Goal: Task Accomplishment & Management: Manage account settings

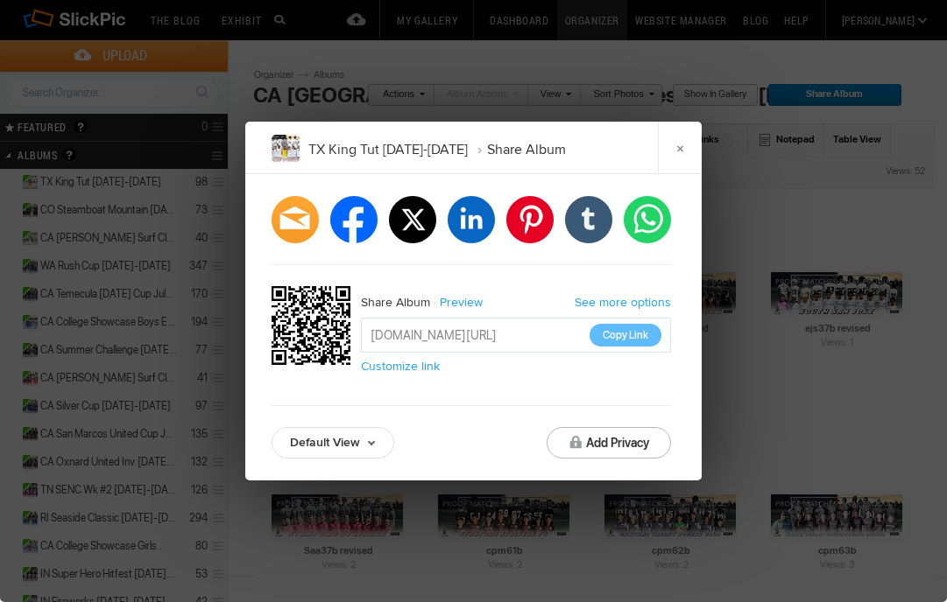
click at [685, 134] on link "×" at bounding box center [680, 148] width 44 height 53
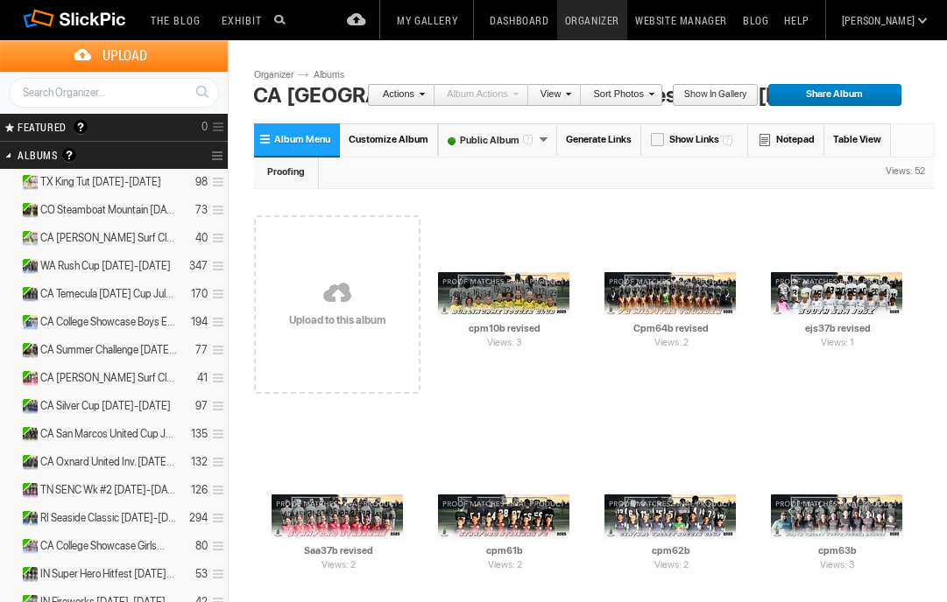
click at [332, 69] on link "Albums" at bounding box center [335, 75] width 53 height 14
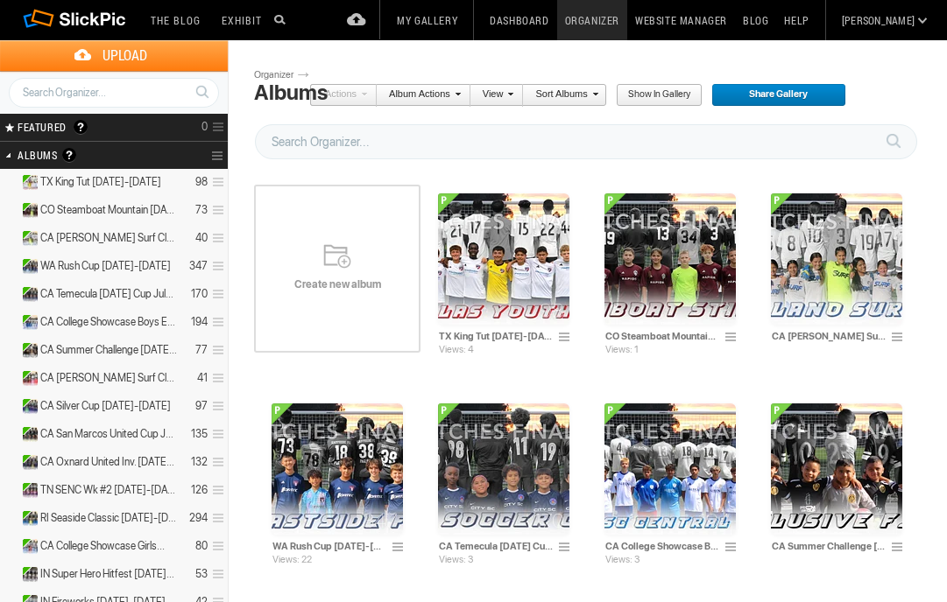
click at [338, 278] on span "Create new album" at bounding box center [337, 285] width 166 height 14
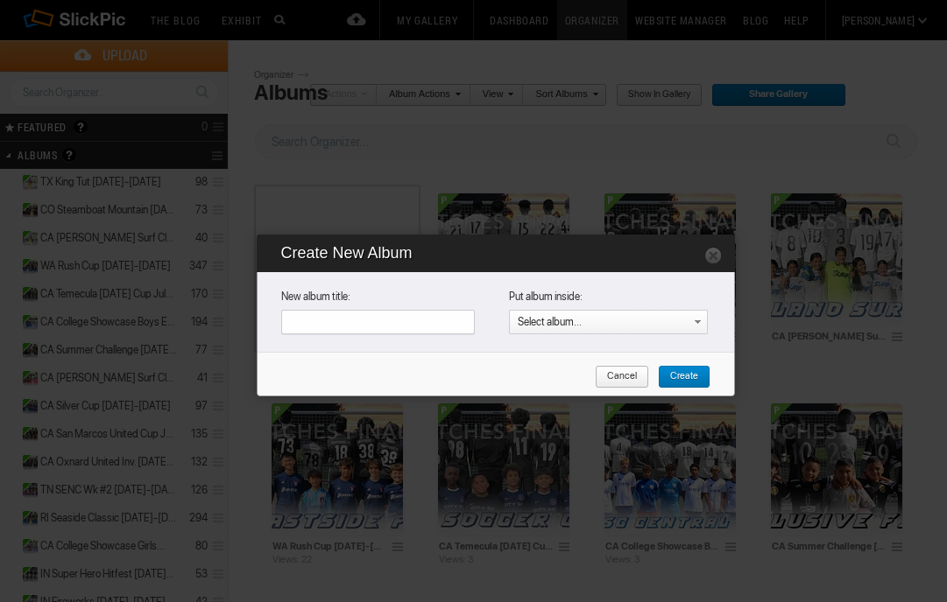
paste input "CA Copa Americana [DATE]-[DATE]"
type input "CA Copa Americana [DATE]-[DATE]"
click at [691, 385] on span "Create" at bounding box center [678, 377] width 40 height 23
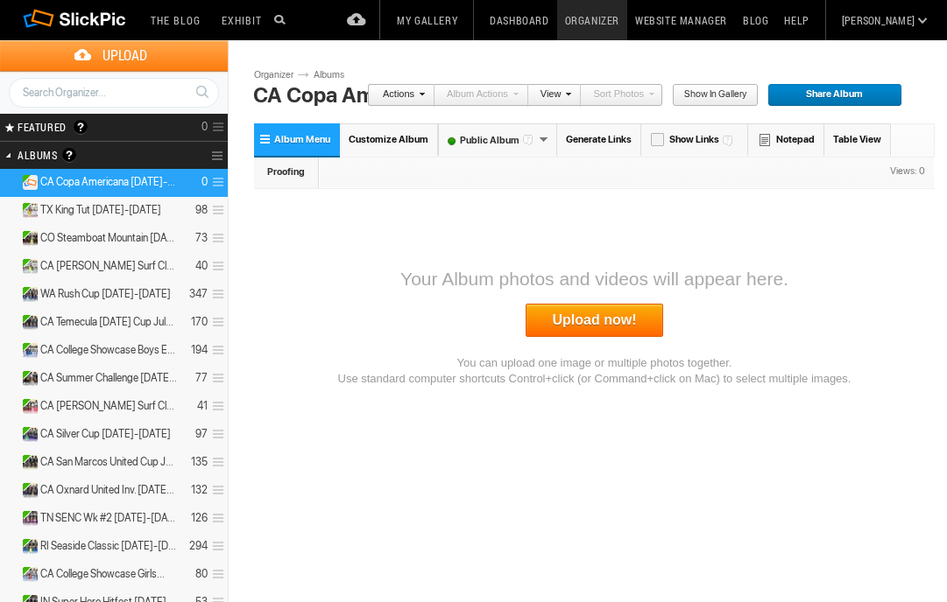
click at [632, 320] on link "Upload now!" at bounding box center [594, 320] width 138 height 33
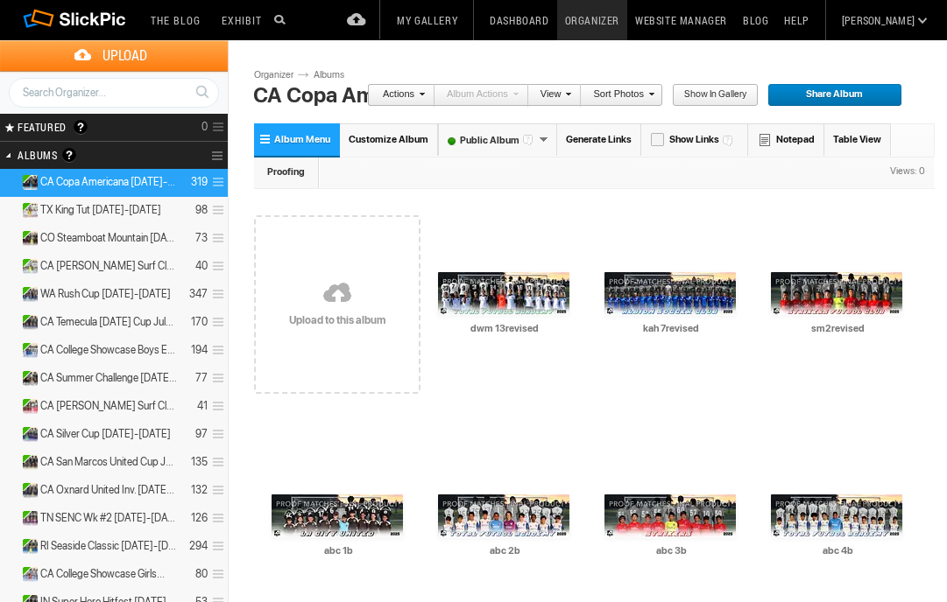
click at [328, 77] on link "Albums" at bounding box center [335, 75] width 53 height 14
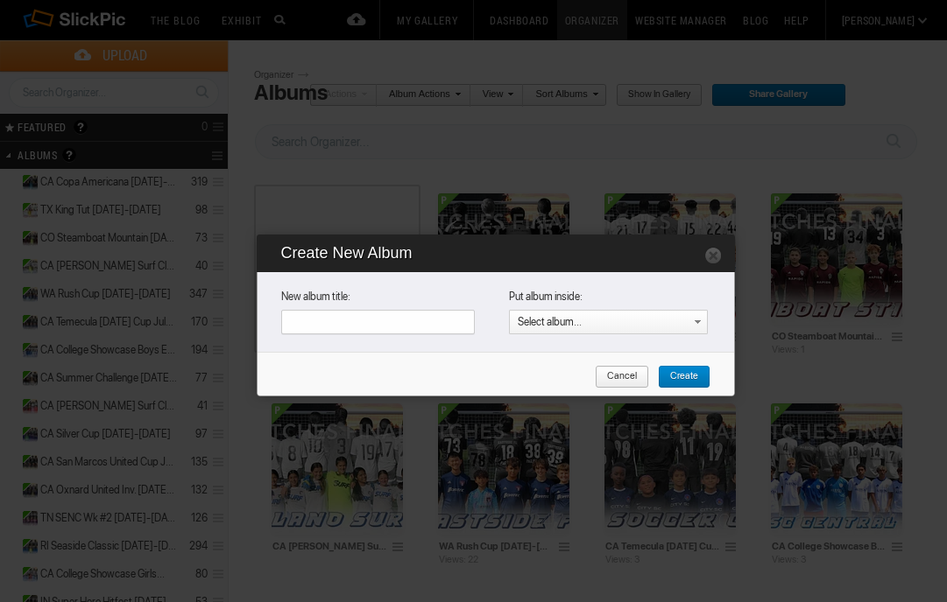
paste input "CA Quarry Cup [DATE]-[DATE]"
type input "CA Quarry Cup [DATE]-[DATE]"
click at [685, 370] on span "Create" at bounding box center [678, 377] width 40 height 23
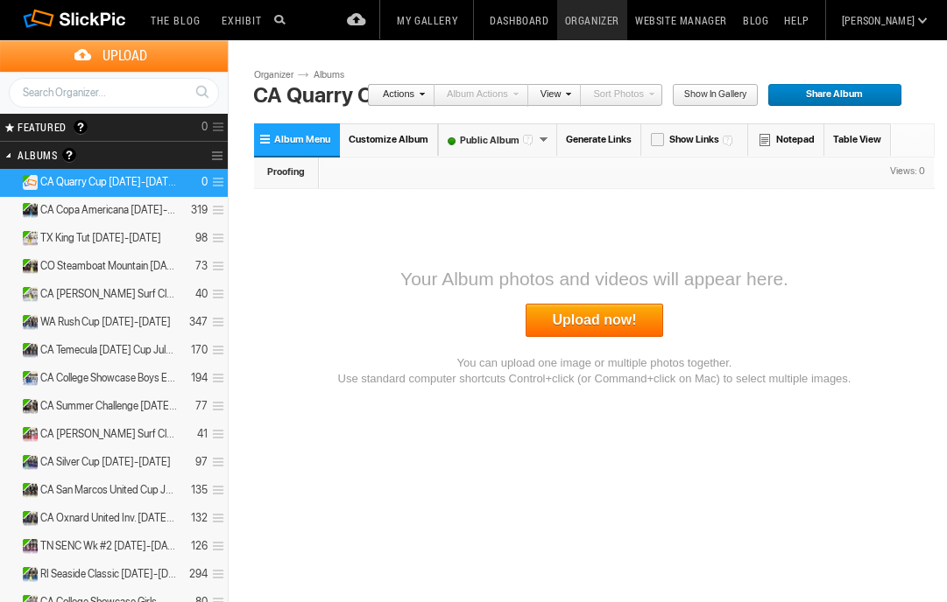
click at [545, 319] on link "Upload now!" at bounding box center [594, 320] width 138 height 33
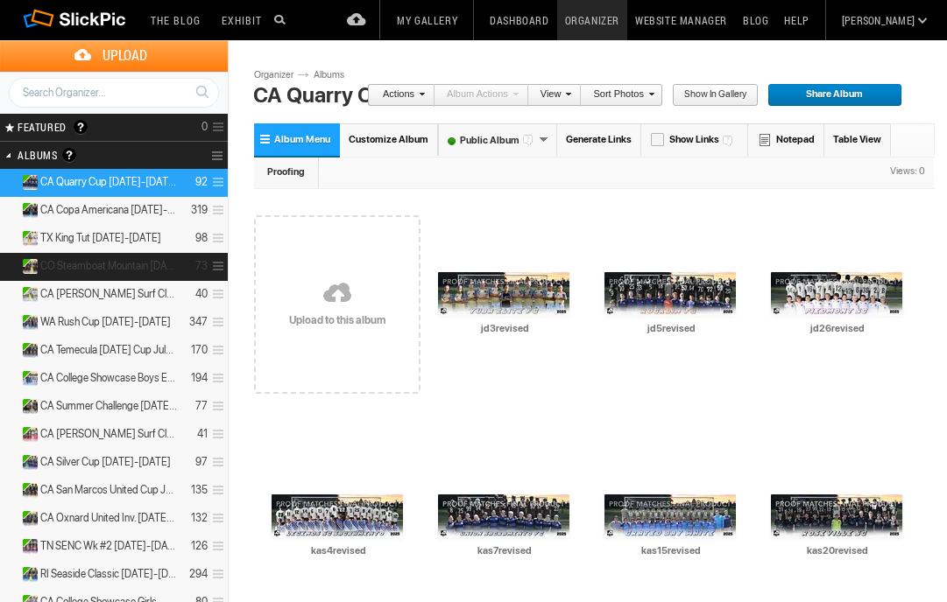
click at [219, 263] on span at bounding box center [216, 266] width 17 height 29
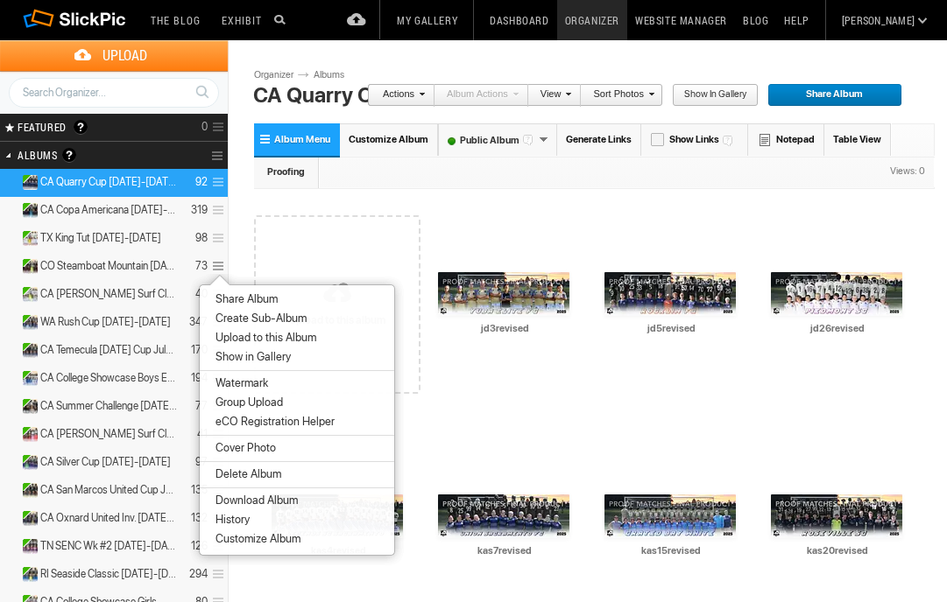
click at [245, 295] on span "Share Album" at bounding box center [243, 299] width 67 height 14
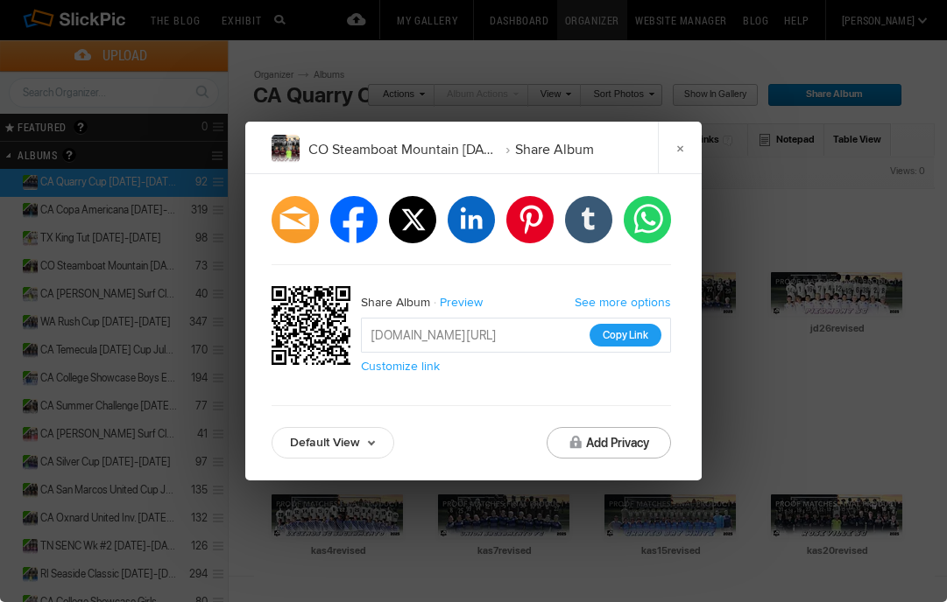
click at [636, 328] on button "Copy Link" at bounding box center [625, 335] width 72 height 23
click at [680, 144] on link "×" at bounding box center [680, 148] width 44 height 53
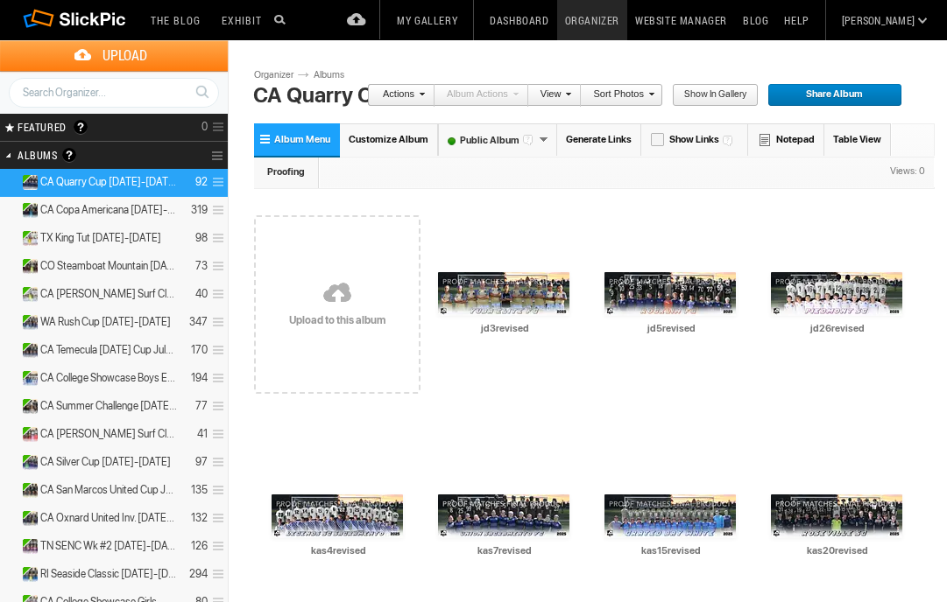
click at [332, 77] on link "Albums" at bounding box center [335, 75] width 53 height 14
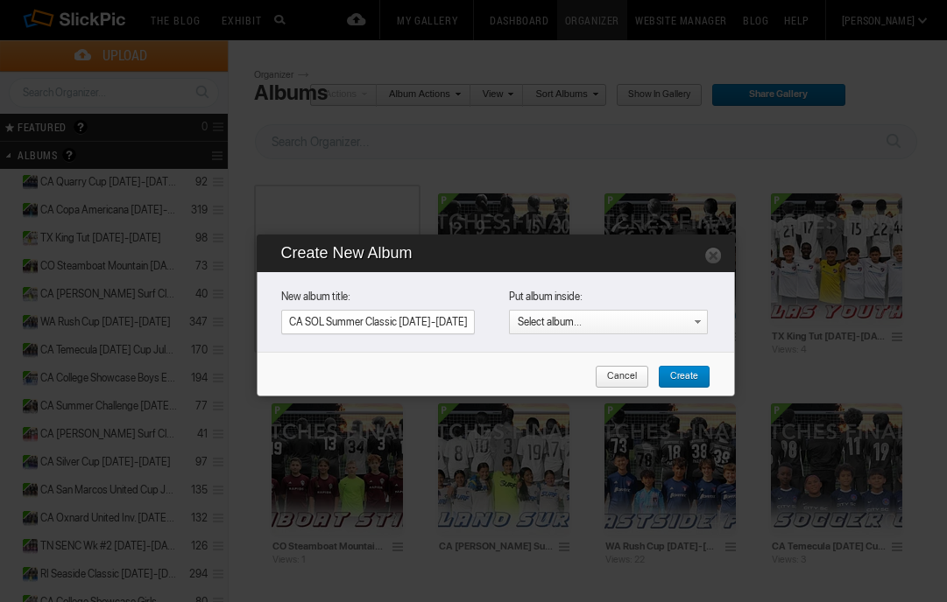
type input "CA SOL Summer Classic [DATE]-[DATE]"
click at [687, 374] on span "Create" at bounding box center [678, 377] width 40 height 23
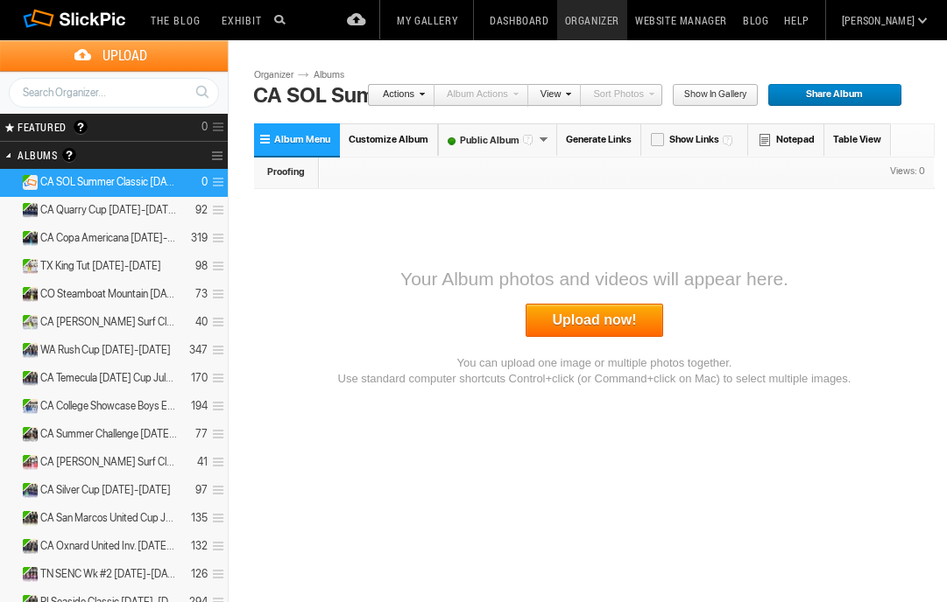
click at [588, 327] on link "Upload now!" at bounding box center [594, 320] width 138 height 33
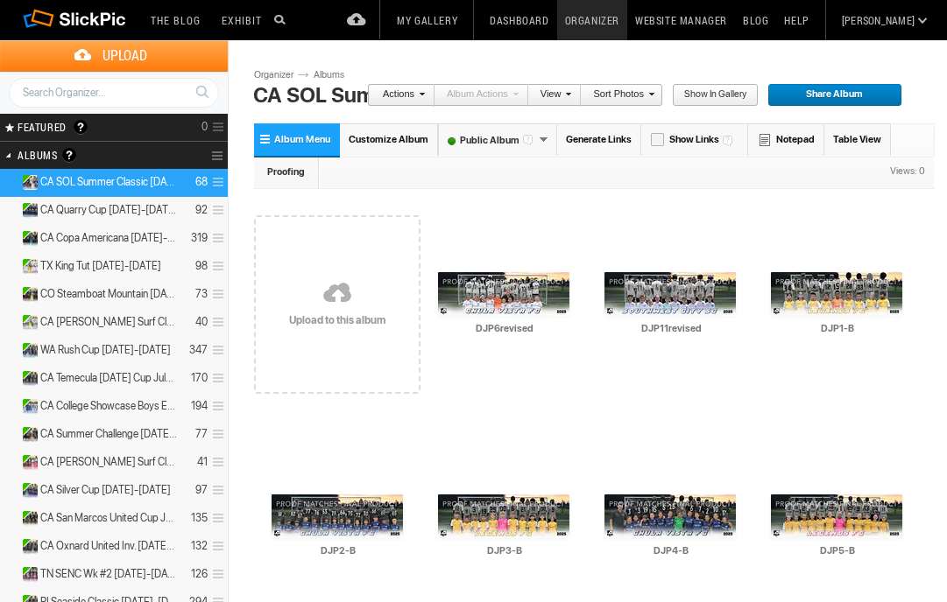
click at [331, 76] on link "Albums" at bounding box center [335, 75] width 53 height 14
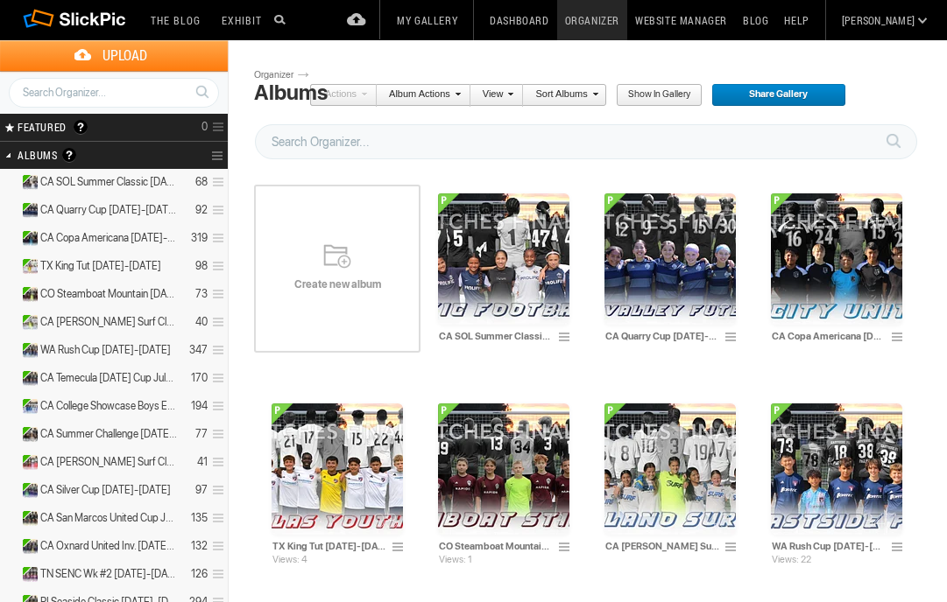
click at [213, 180] on span at bounding box center [216, 182] width 17 height 29
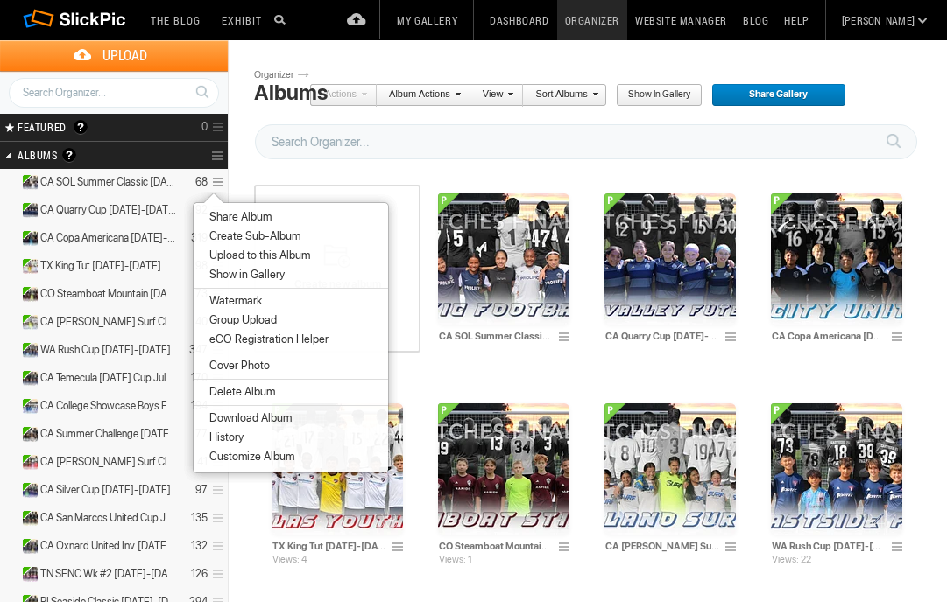
click at [235, 454] on span "Customize Album" at bounding box center [249, 457] width 90 height 14
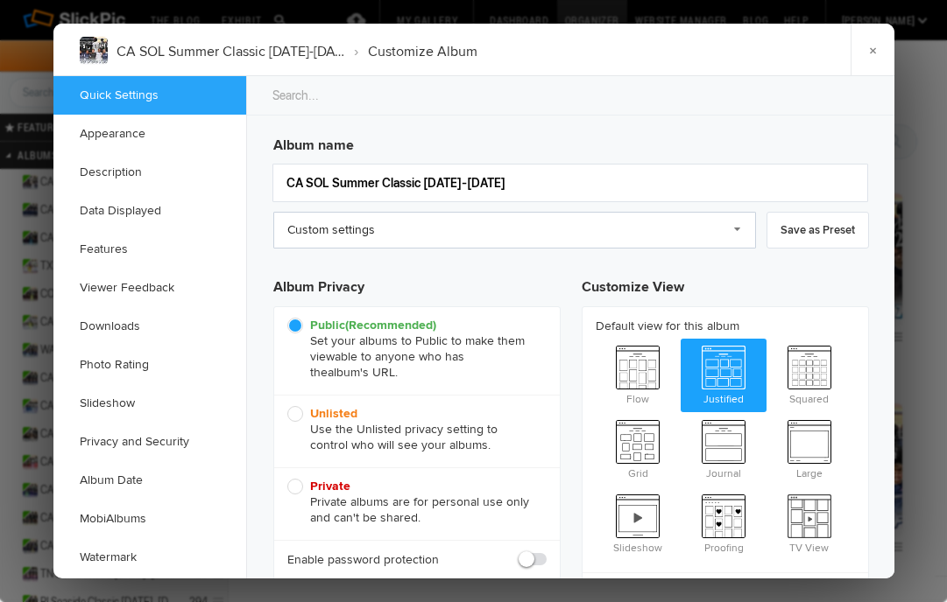
click at [736, 231] on link "Custom settings" at bounding box center [514, 230] width 483 height 37
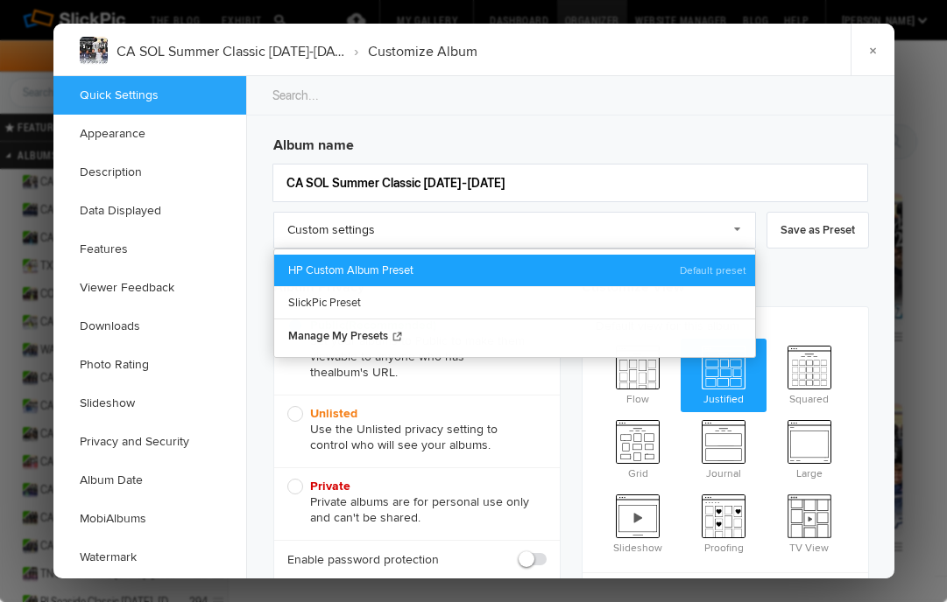
click at [701, 267] on link "HP Custom Album Preset" at bounding box center [514, 271] width 481 height 32
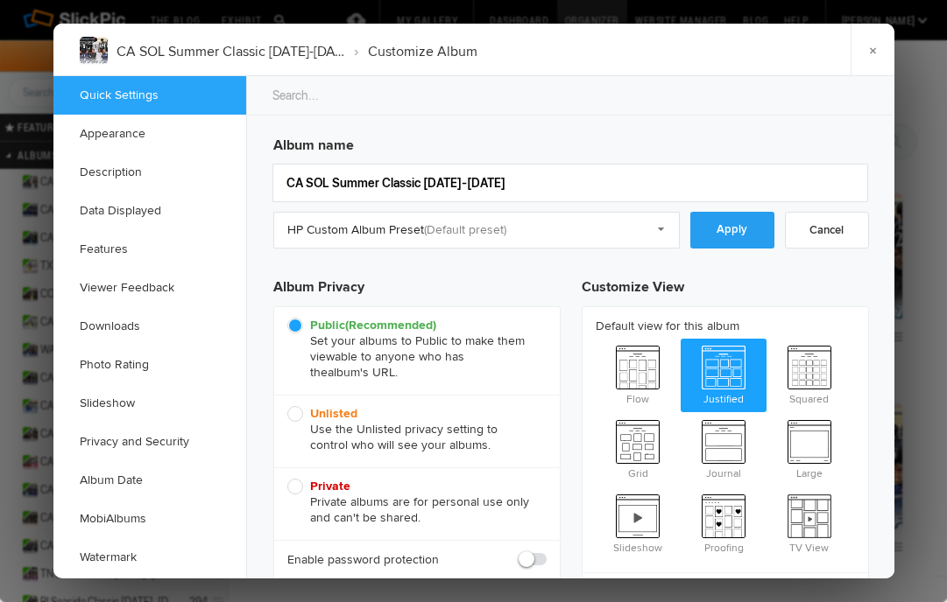
click at [746, 238] on link "Apply" at bounding box center [732, 230] width 84 height 37
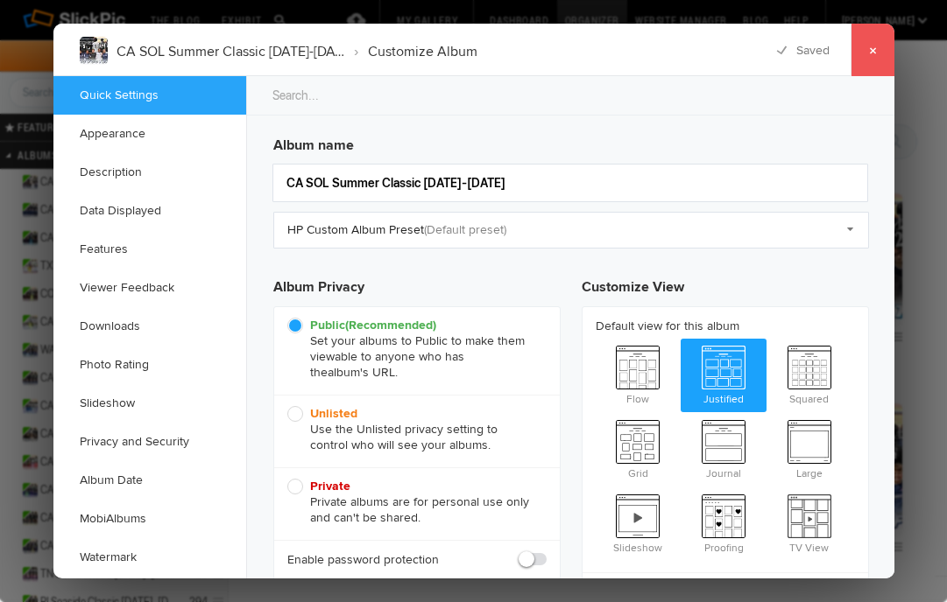
click at [877, 58] on link "×" at bounding box center [872, 50] width 44 height 53
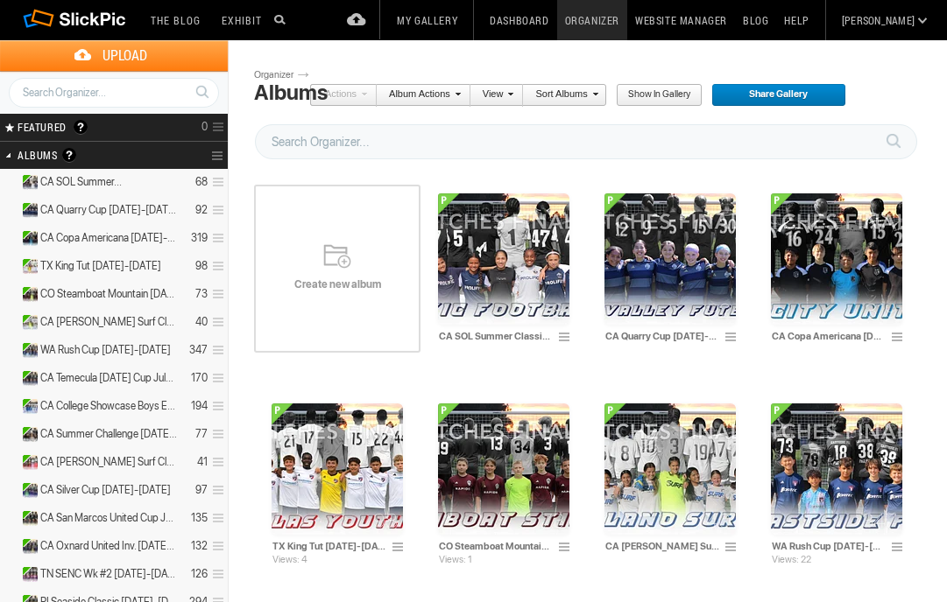
click at [340, 274] on div "Create new album" at bounding box center [337, 269] width 166 height 210
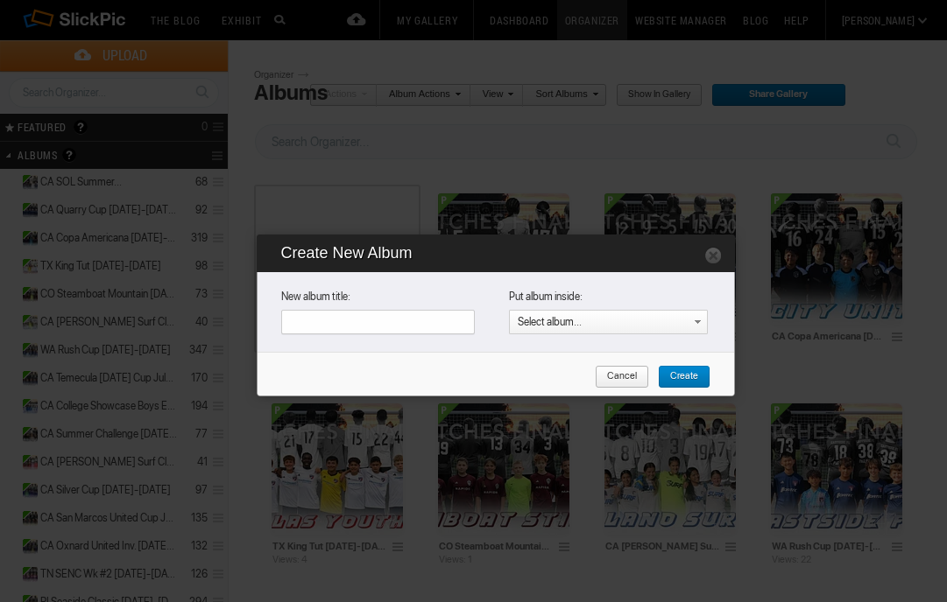
paste input "CA Super Clasico Summer Edition [DATE]-[DATE]"
type input "CA Super Clasico Summer Edition [DATE]-[DATE]"
click at [685, 376] on span "Create" at bounding box center [678, 377] width 40 height 23
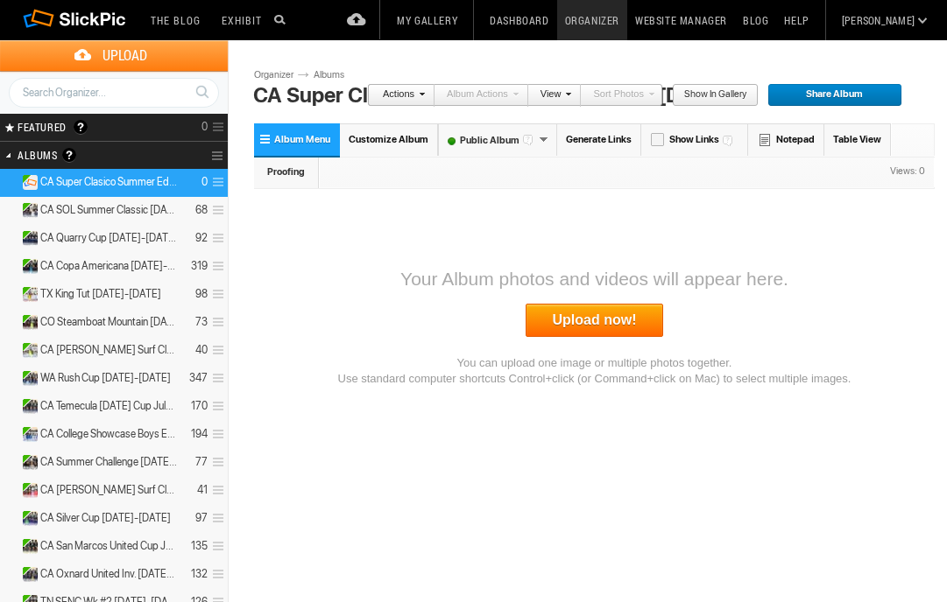
click at [555, 328] on link "Upload now!" at bounding box center [594, 320] width 138 height 33
